Goal: Task Accomplishment & Management: Manage account settings

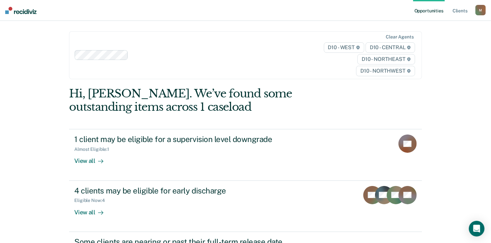
scroll to position [39, 0]
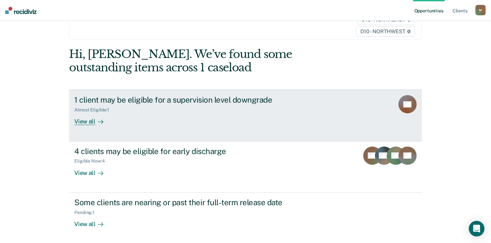
click at [86, 120] on div "View all" at bounding box center [92, 119] width 36 height 13
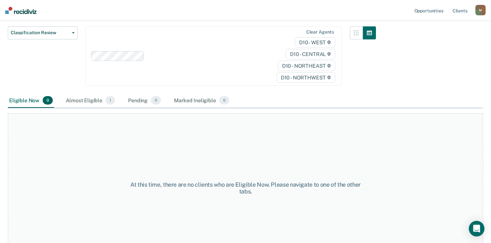
scroll to position [76, 0]
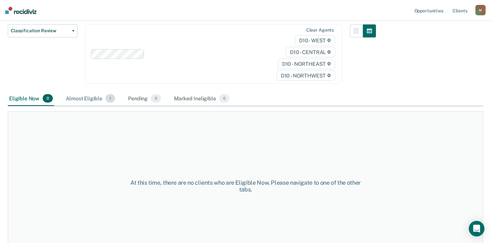
click at [85, 100] on div "Almost Eligible 1" at bounding box center [91, 99] width 52 height 14
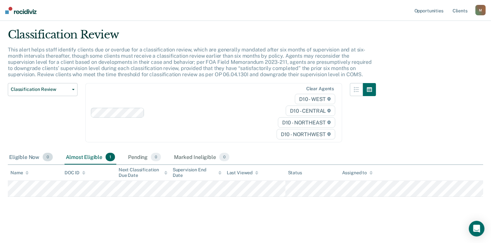
click at [26, 157] on div "Eligible Now 0" at bounding box center [31, 157] width 46 height 14
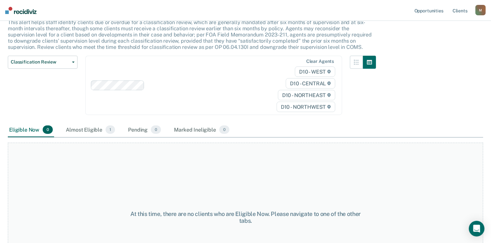
scroll to position [0, 0]
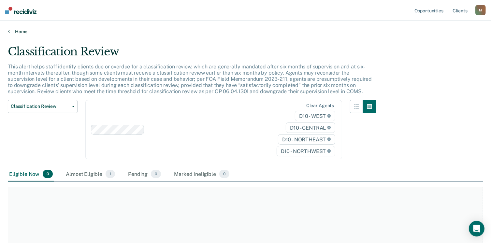
click at [10, 30] on link "Home" at bounding box center [245, 32] width 475 height 6
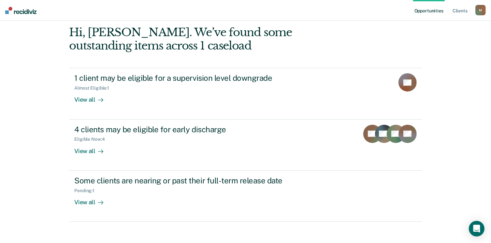
scroll to position [80, 0]
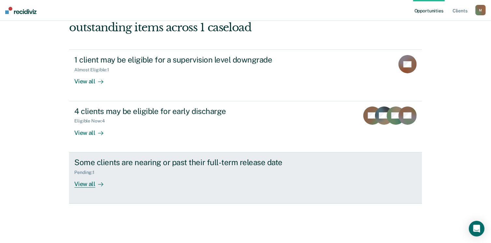
click at [151, 160] on div "Some clients are nearing or past their full-term release date" at bounding box center [188, 162] width 229 height 9
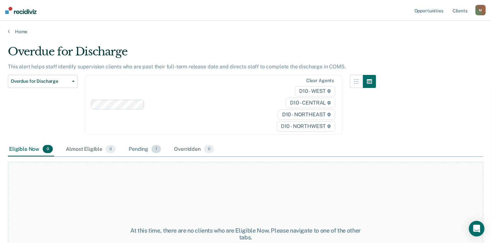
click at [139, 146] on div "Pending 1" at bounding box center [144, 149] width 35 height 14
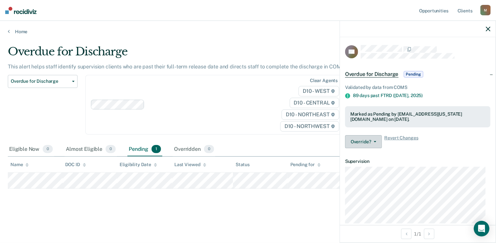
click at [375, 141] on icon "button" at bounding box center [375, 141] width 3 height 1
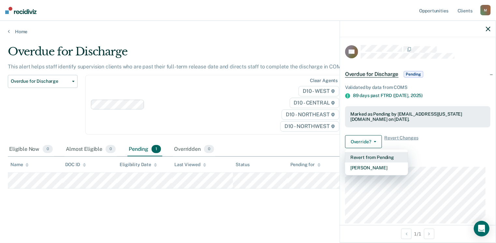
click at [358, 159] on button "Revert from Pending" at bounding box center [376, 157] width 63 height 10
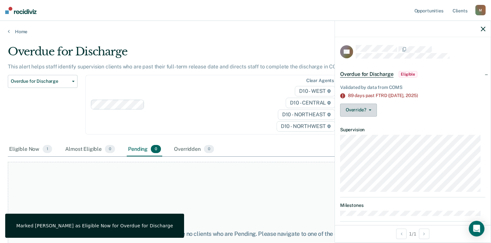
click at [356, 107] on button "Override?" at bounding box center [358, 110] width 37 height 13
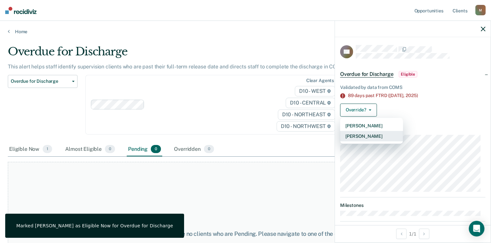
click at [359, 135] on button "[PERSON_NAME]" at bounding box center [371, 136] width 63 height 10
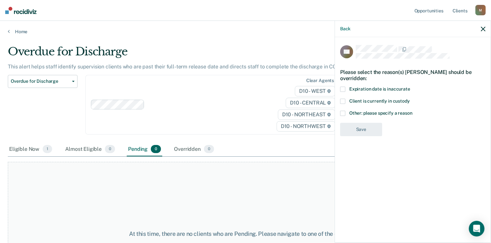
click at [358, 88] on span "Expiration date is inaccurate" at bounding box center [379, 88] width 61 height 5
click at [410, 87] on input "Expiration date is inaccurate" at bounding box center [410, 87] width 0 height 0
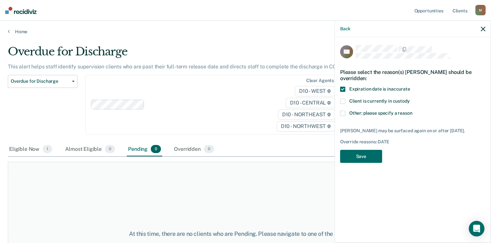
click at [356, 114] on span "Other: please specify a reason" at bounding box center [380, 112] width 63 height 5
click at [413, 111] on input "Other: please specify a reason" at bounding box center [413, 111] width 0 height 0
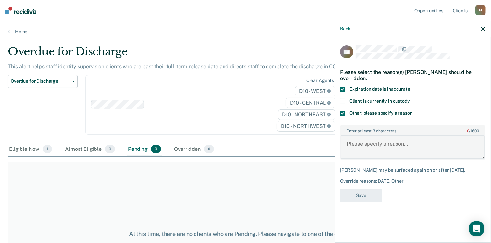
click at [363, 154] on textarea "Enter at least 3 characters 0 / 1600" at bounding box center [413, 147] width 144 height 24
type textarea "due to discharge [DATE] - pending response from PDU"
click at [363, 196] on button "Save" at bounding box center [361, 195] width 42 height 13
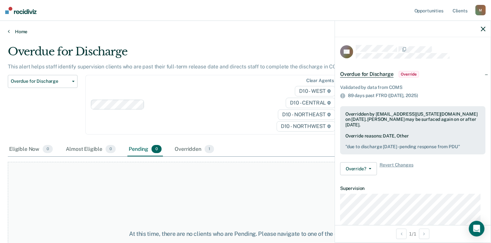
click at [21, 30] on link "Home" at bounding box center [245, 32] width 475 height 6
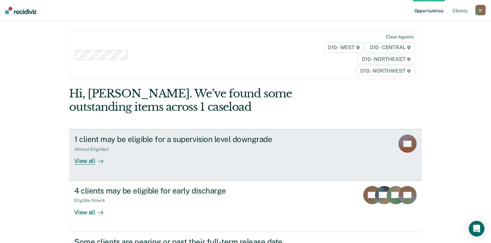
scroll to position [80, 0]
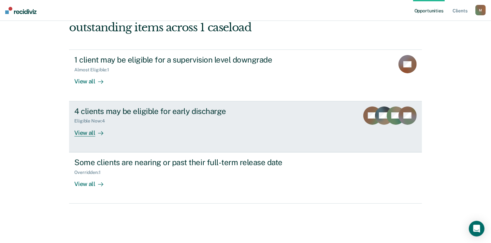
click at [131, 123] on div "Eligible Now : 4" at bounding box center [188, 120] width 229 height 8
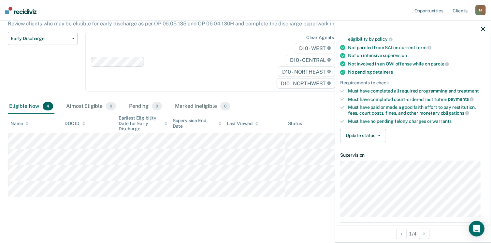
scroll to position [112, 0]
click at [362, 131] on button "Update status" at bounding box center [363, 135] width 46 height 13
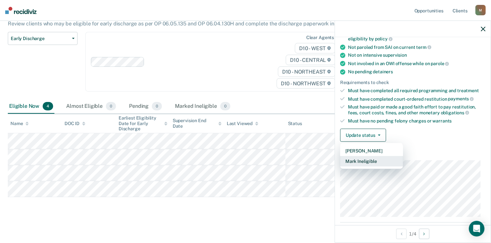
click at [365, 157] on button "Mark Ineligible" at bounding box center [371, 161] width 63 height 10
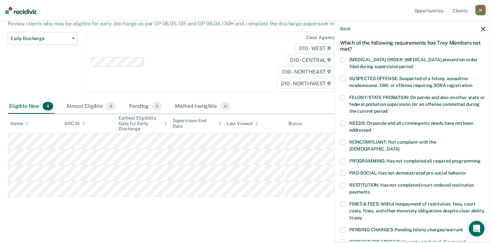
scroll to position [29, 0]
click at [364, 159] on label "PROGRAMMING: Has not completed all required programming" at bounding box center [412, 162] width 145 height 7
click at [481, 159] on input "PROGRAMMING: Has not completed all required programming" at bounding box center [481, 159] width 0 height 0
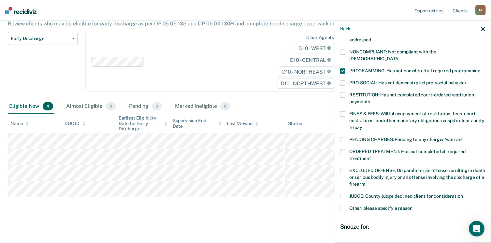
scroll to position [180, 0]
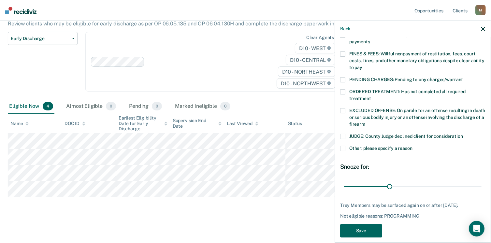
click at [364, 224] on button "Save" at bounding box center [361, 230] width 42 height 13
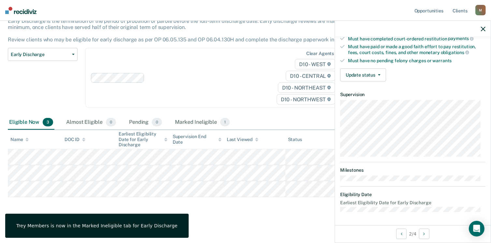
scroll to position [169, 0]
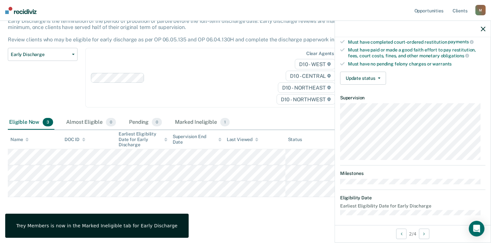
click at [359, 79] on button "Update status" at bounding box center [363, 78] width 46 height 13
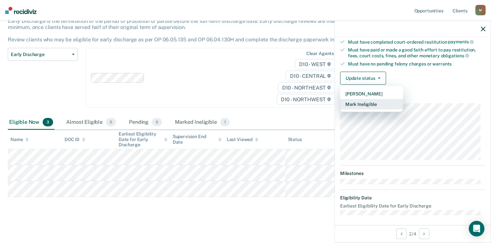
click at [362, 103] on button "Mark Ineligible" at bounding box center [371, 104] width 63 height 10
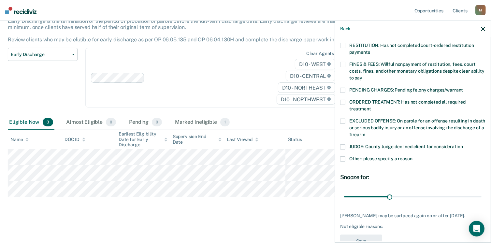
click at [354, 99] on span "ORDERED TREATMENT: Has not completed all required treatment" at bounding box center [407, 105] width 116 height 12
click at [371, 107] on input "ORDERED TREATMENT: Has not completed all required treatment" at bounding box center [371, 107] width 0 height 0
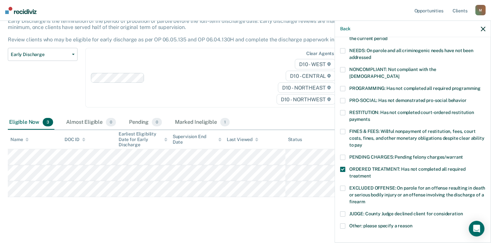
scroll to position [101, 0]
click at [360, 86] on span "PROGRAMMING: Has not completed all required programming" at bounding box center [414, 88] width 131 height 5
click at [481, 87] on input "PROGRAMMING: Has not completed all required programming" at bounding box center [481, 87] width 0 height 0
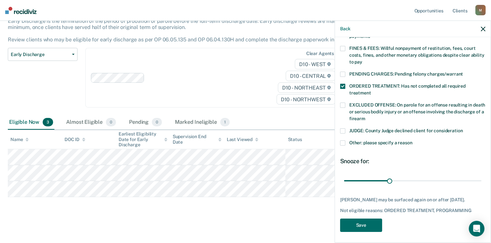
click at [341, 84] on span at bounding box center [342, 86] width 5 height 5
click at [371, 91] on input "ORDERED TREATMENT: Has not completed all required treatment" at bounding box center [371, 91] width 0 height 0
click at [355, 215] on div "MH Which of the following requirements has [PERSON_NAME] not met? [MEDICAL_DATA…" at bounding box center [412, 48] width 145 height 376
click at [356, 220] on button "Save" at bounding box center [361, 225] width 42 height 13
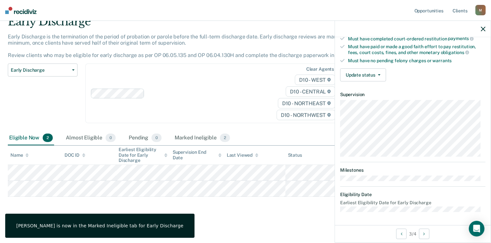
scroll to position [169, 0]
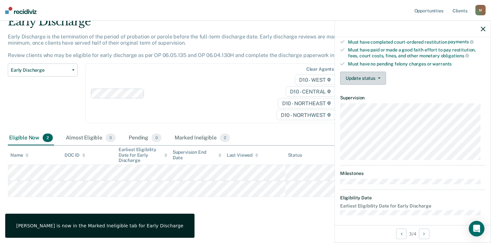
click at [359, 73] on button "Update status" at bounding box center [363, 78] width 46 height 13
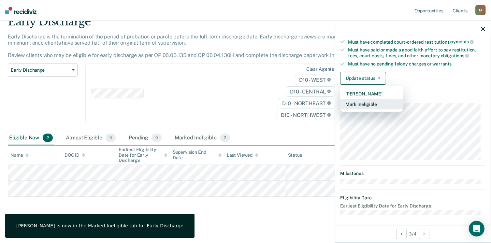
click at [363, 105] on button "Mark Ineligible" at bounding box center [371, 104] width 63 height 10
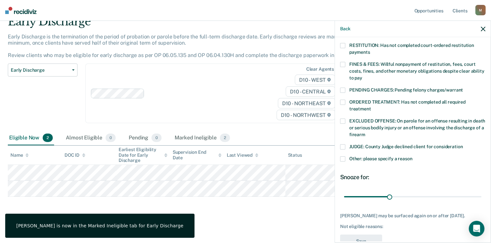
scroll to position [121, 0]
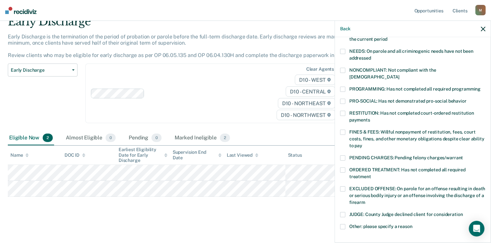
click at [357, 86] on span "PROGRAMMING: Has not completed all required programming" at bounding box center [414, 88] width 131 height 5
click at [481, 87] on input "PROGRAMMING: Has not completed all required programming" at bounding box center [481, 87] width 0 height 0
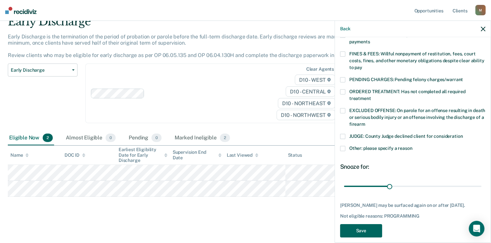
click at [357, 224] on button "Save" at bounding box center [361, 230] width 42 height 13
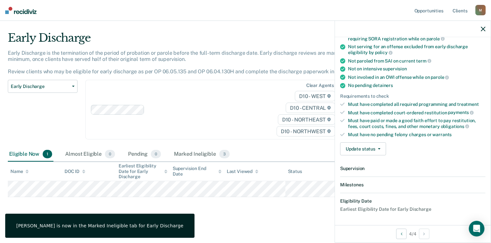
scroll to position [169, 0]
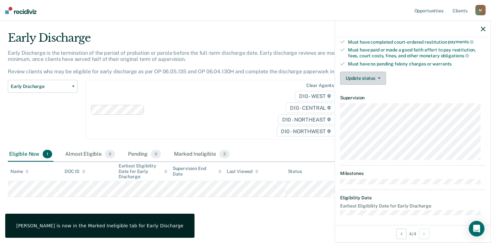
click at [368, 75] on button "Update status" at bounding box center [363, 78] width 46 height 13
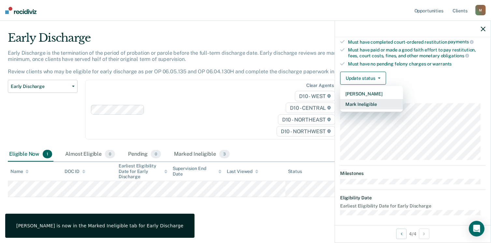
click at [368, 99] on button "Mark Ineligible" at bounding box center [371, 104] width 63 height 10
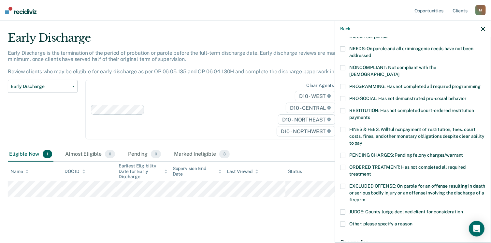
scroll to position [104, 0]
click at [369, 84] on span "PROGRAMMING: Has not completed all required programming" at bounding box center [414, 86] width 131 height 5
click at [481, 84] on input "PROGRAMMING: Has not completed all required programming" at bounding box center [481, 84] width 0 height 0
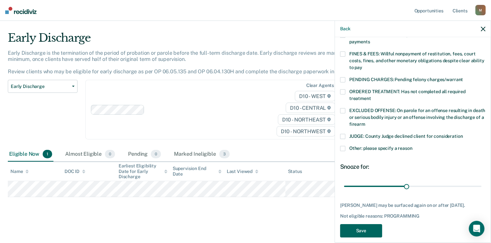
click at [356, 226] on button "Save" at bounding box center [361, 230] width 42 height 13
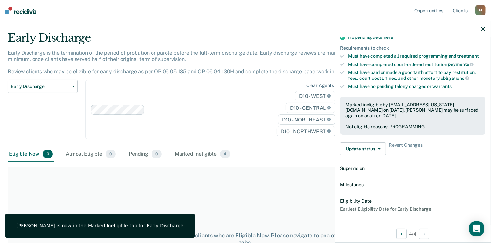
scroll to position [0, 0]
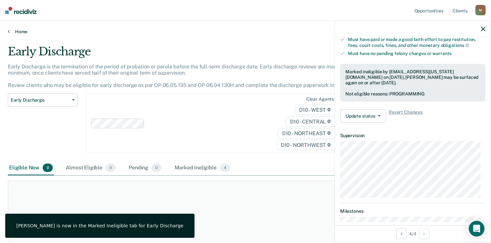
click at [16, 32] on link "Home" at bounding box center [245, 32] width 475 height 6
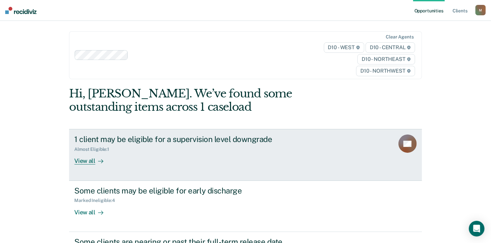
click at [143, 146] on div "Almost Eligible : 1" at bounding box center [188, 148] width 229 height 8
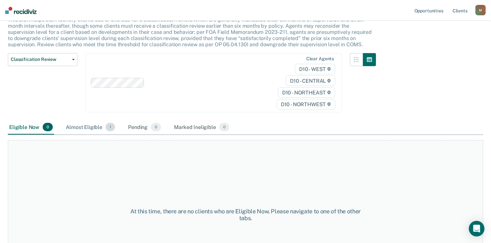
click at [94, 128] on div "Almost Eligible 1" at bounding box center [91, 127] width 52 height 14
